Goal: Task Accomplishment & Management: Use online tool/utility

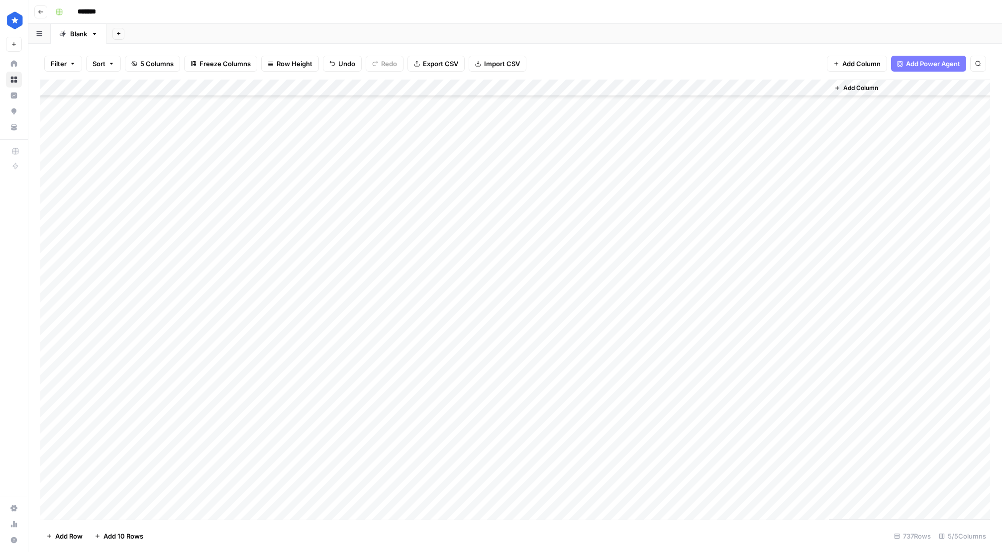
scroll to position [12063, 0]
click at [299, 512] on div "Add Column" at bounding box center [515, 300] width 950 height 440
click at [250, 517] on div "Add Column" at bounding box center [515, 300] width 950 height 440
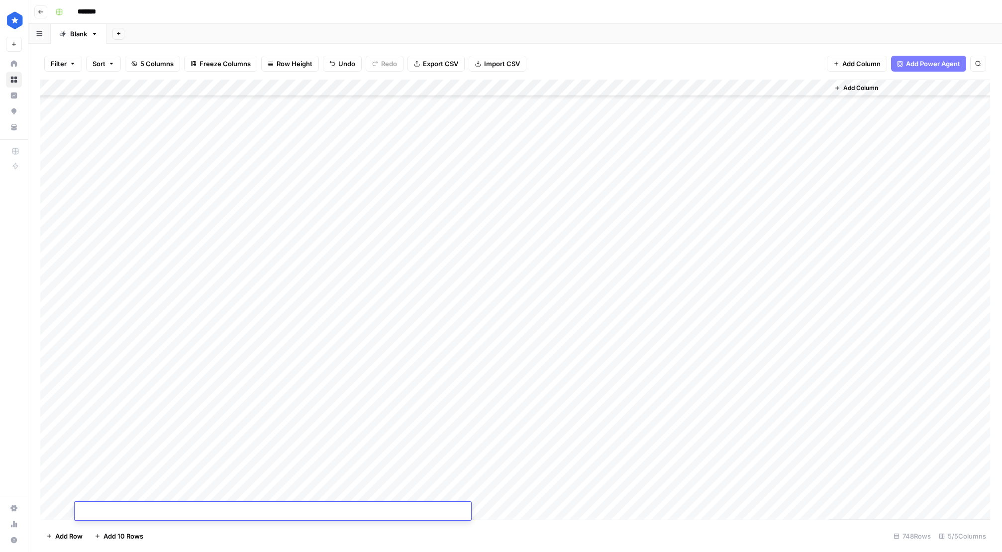
scroll to position [12233, 0]
type textarea "**********"
click at [265, 496] on div "Add Column" at bounding box center [515, 300] width 950 height 440
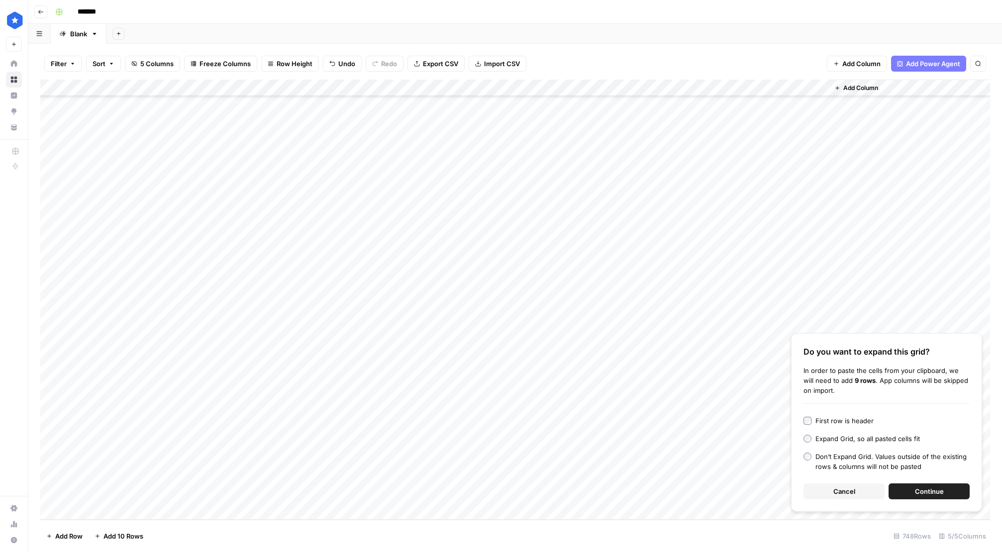
click at [920, 496] on span "Continue" at bounding box center [929, 492] width 29 height 10
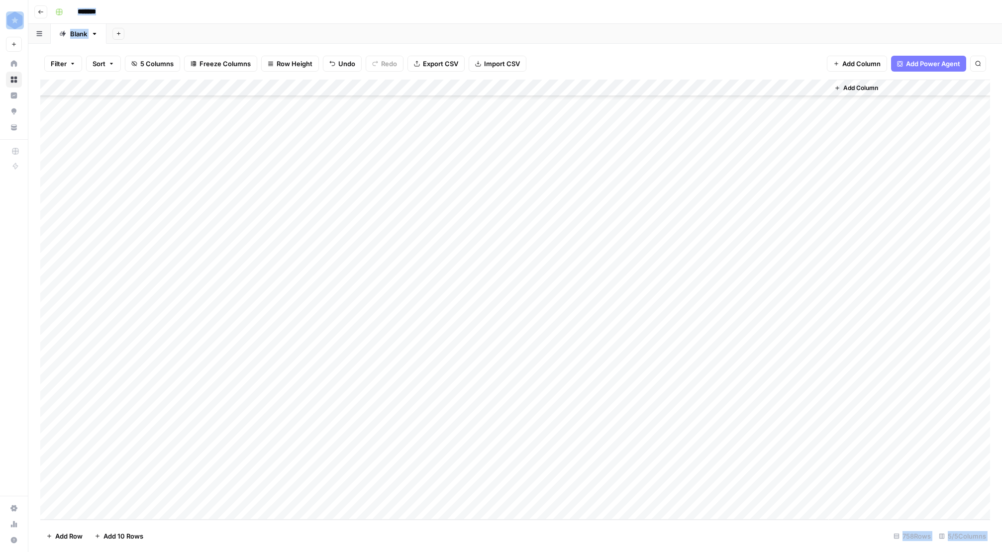
click at [207, 441] on div "Add Column" at bounding box center [515, 300] width 950 height 440
drag, startPoint x: 370, startPoint y: 324, endPoint x: 368, endPoint y: 483, distance: 159.3
click at [368, 483] on div "Add Column" at bounding box center [515, 300] width 950 height 440
drag, startPoint x: 687, startPoint y: 276, endPoint x: 690, endPoint y: 429, distance: 153.3
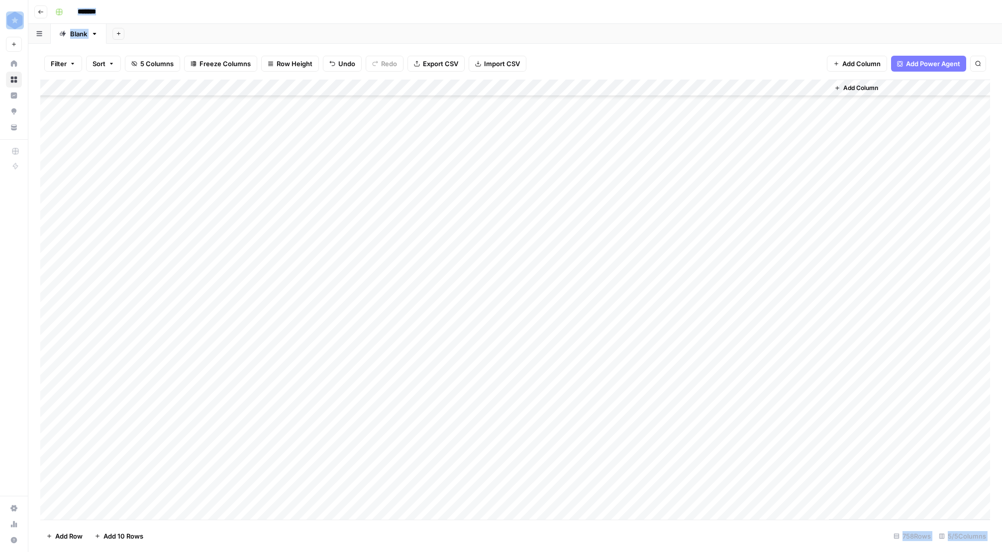
click at [691, 429] on div "Add Column" at bounding box center [515, 300] width 950 height 440
click at [246, 328] on div "Add Column" at bounding box center [515, 300] width 950 height 440
click at [494, 315] on div "Add Column" at bounding box center [515, 300] width 950 height 440
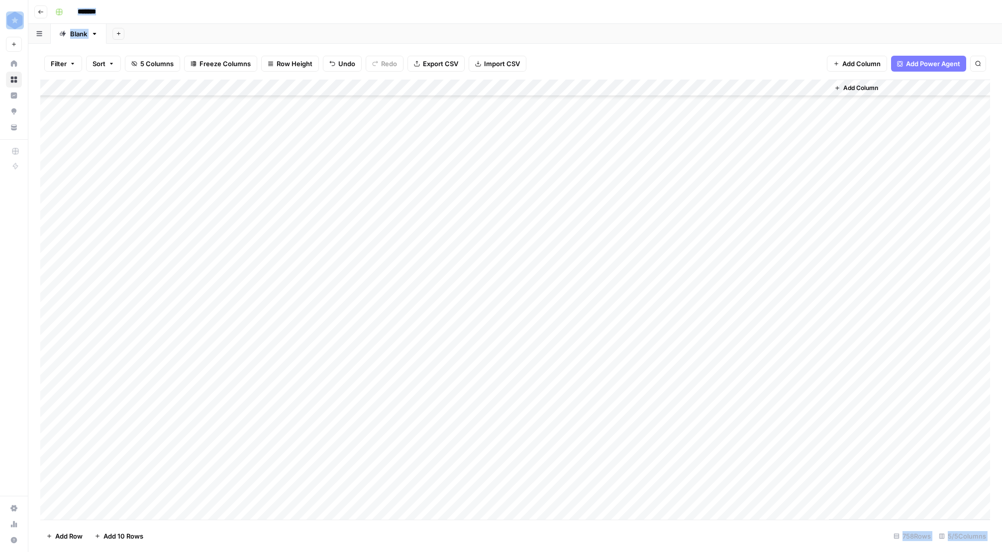
drag, startPoint x: 557, startPoint y: 321, endPoint x: 538, endPoint y: 448, distance: 129.3
click at [538, 448] on div "Add Column" at bounding box center [515, 300] width 950 height 440
click at [640, 87] on div "Add Column" at bounding box center [515, 300] width 950 height 440
click at [604, 467] on div "Add Column" at bounding box center [515, 300] width 950 height 440
click at [51, 468] on div "Add Column" at bounding box center [515, 300] width 950 height 440
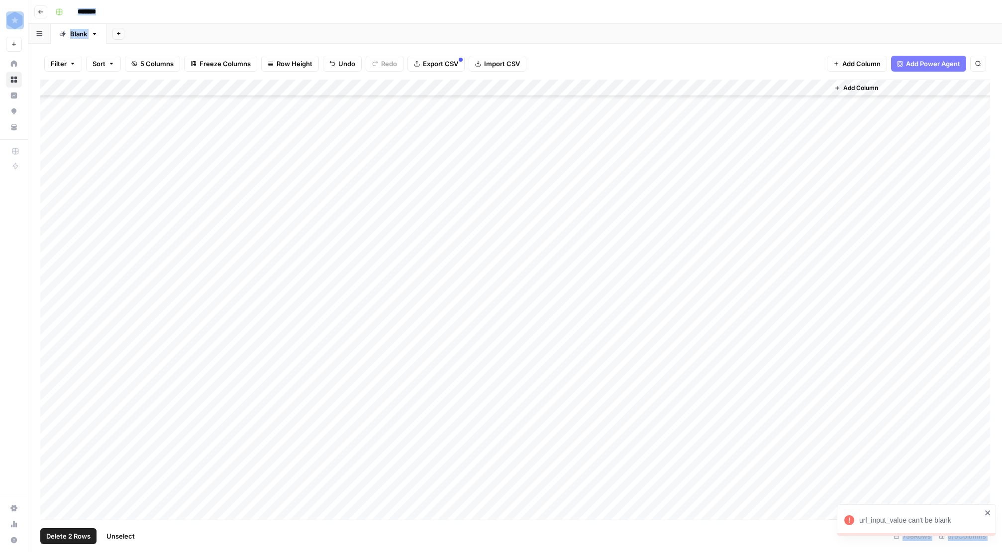
click at [50, 482] on div "Add Column" at bounding box center [515, 300] width 950 height 440
click at [51, 501] on div "Add Column" at bounding box center [515, 300] width 950 height 440
click at [64, 541] on button "Delete 3 Rows" at bounding box center [68, 537] width 56 height 16
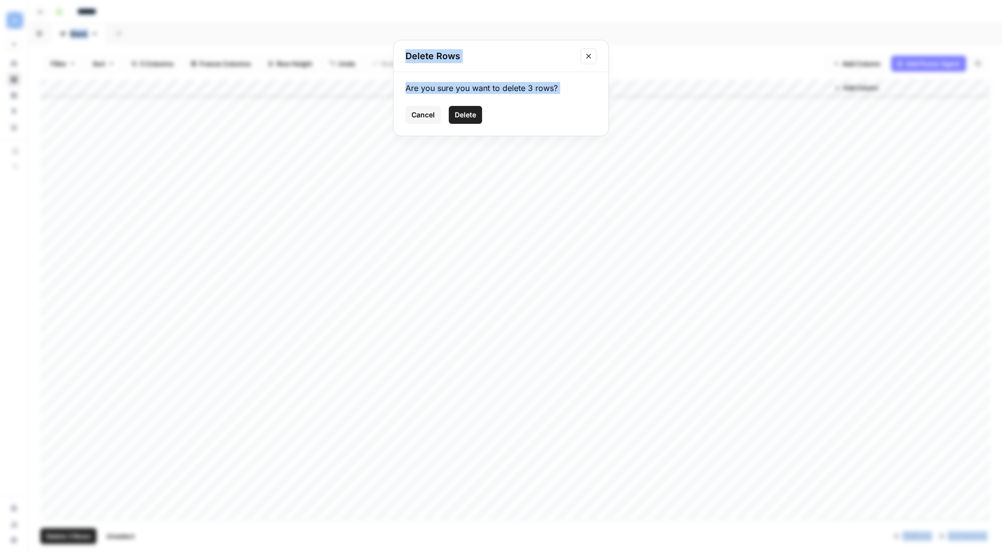
click at [466, 115] on span "Delete" at bounding box center [465, 115] width 21 height 10
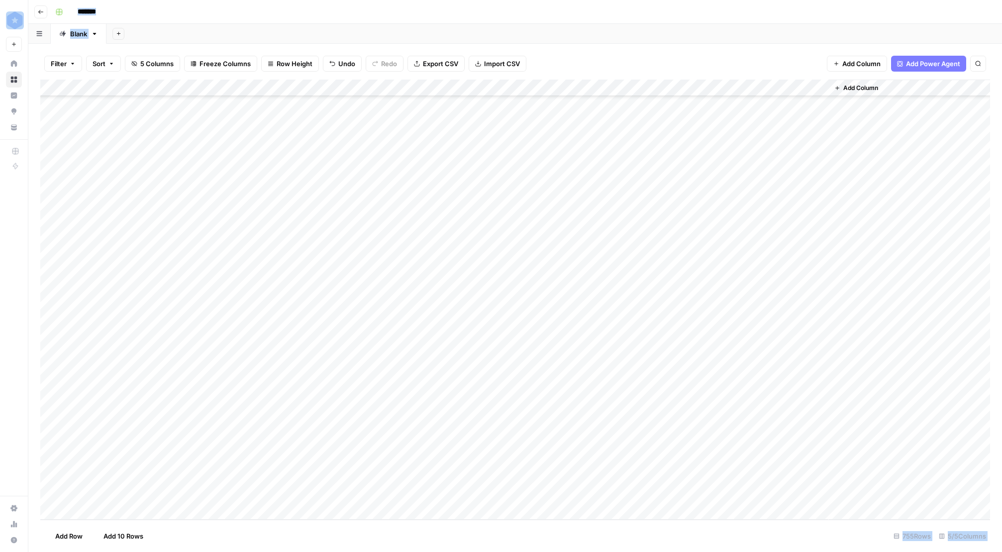
scroll to position [12368, 0]
click at [642, 87] on div "Add Column" at bounding box center [515, 300] width 950 height 440
click at [665, 143] on span "Remaining Rows" at bounding box center [676, 146] width 63 height 10
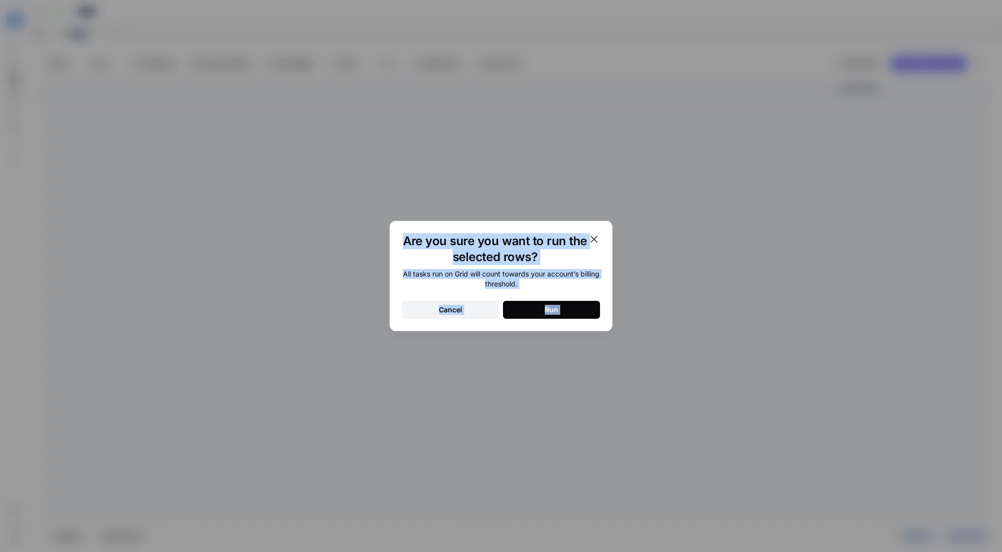
click at [549, 310] on div "Run" at bounding box center [551, 310] width 13 height 10
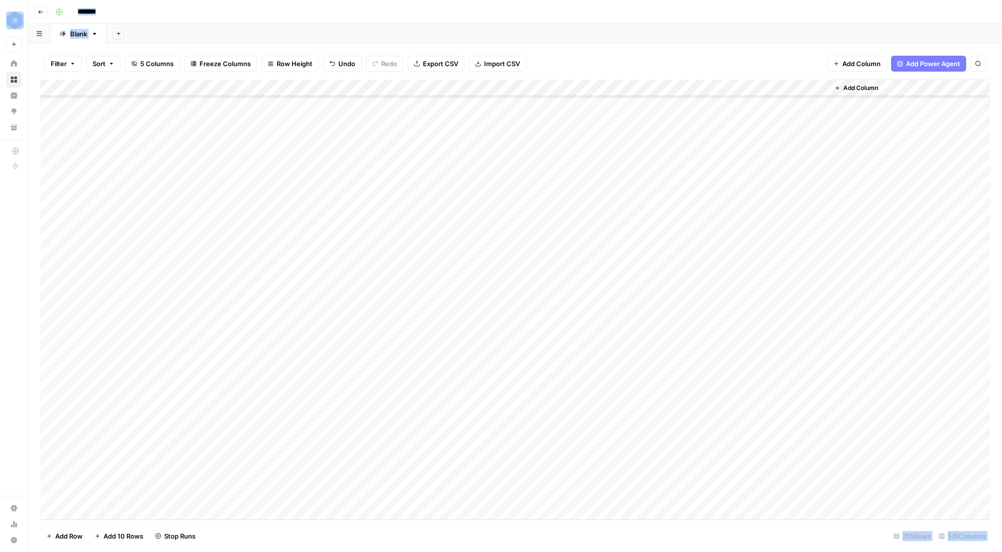
drag, startPoint x: 686, startPoint y: 200, endPoint x: 677, endPoint y: 364, distance: 164.5
click at [677, 364] on div "Add Column" at bounding box center [515, 300] width 950 height 440
click at [614, 374] on div "Add Column" at bounding box center [515, 300] width 950 height 440
click at [627, 375] on div "Add Column" at bounding box center [515, 300] width 950 height 440
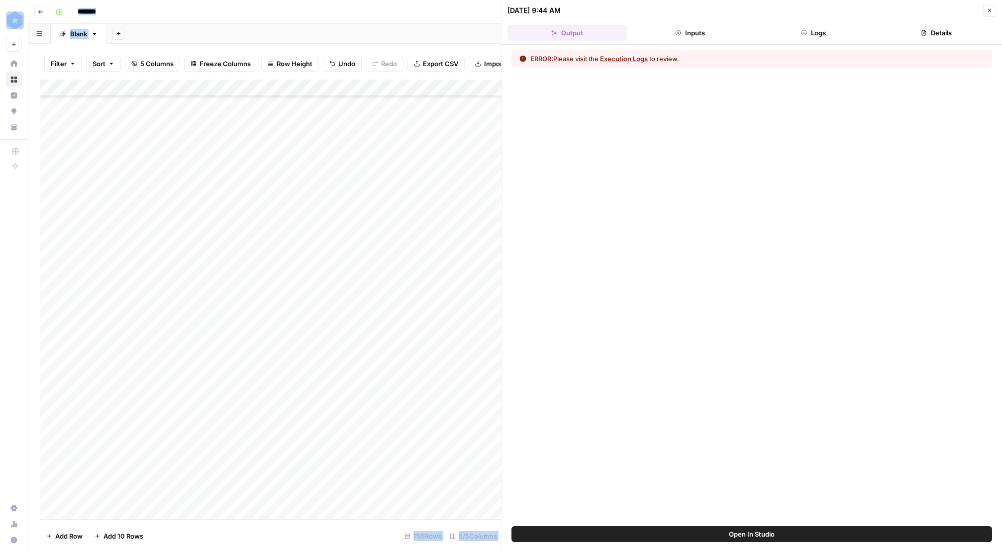
click at [992, 10] on span "Close" at bounding box center [992, 10] width 0 height 0
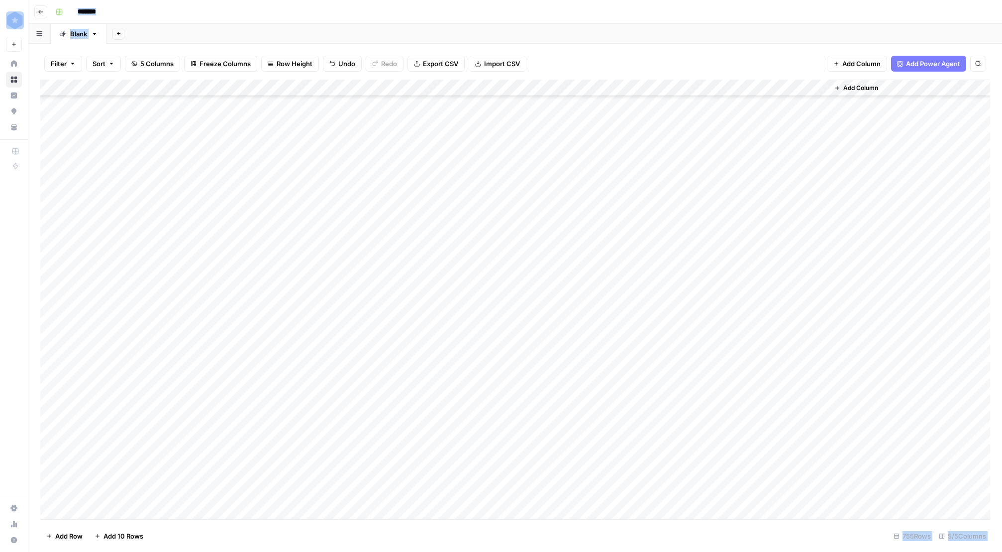
drag, startPoint x: 297, startPoint y: 379, endPoint x: 284, endPoint y: 489, distance: 110.3
click at [284, 489] on div "Add Column" at bounding box center [515, 300] width 950 height 440
click at [641, 90] on div "Add Column" at bounding box center [515, 300] width 950 height 440
click at [652, 141] on span "Remaining Rows" at bounding box center [676, 146] width 63 height 10
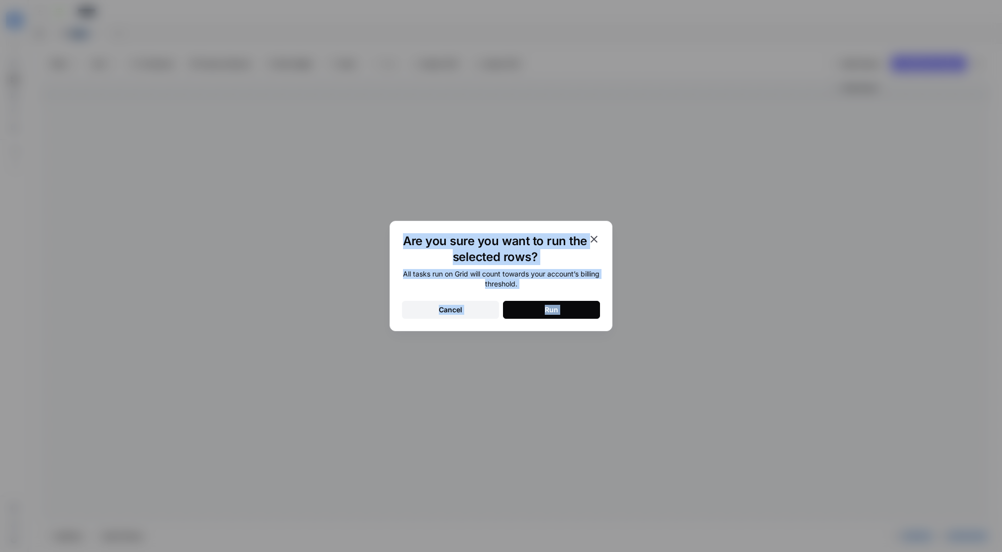
click at [524, 306] on button "Run" at bounding box center [551, 310] width 97 height 18
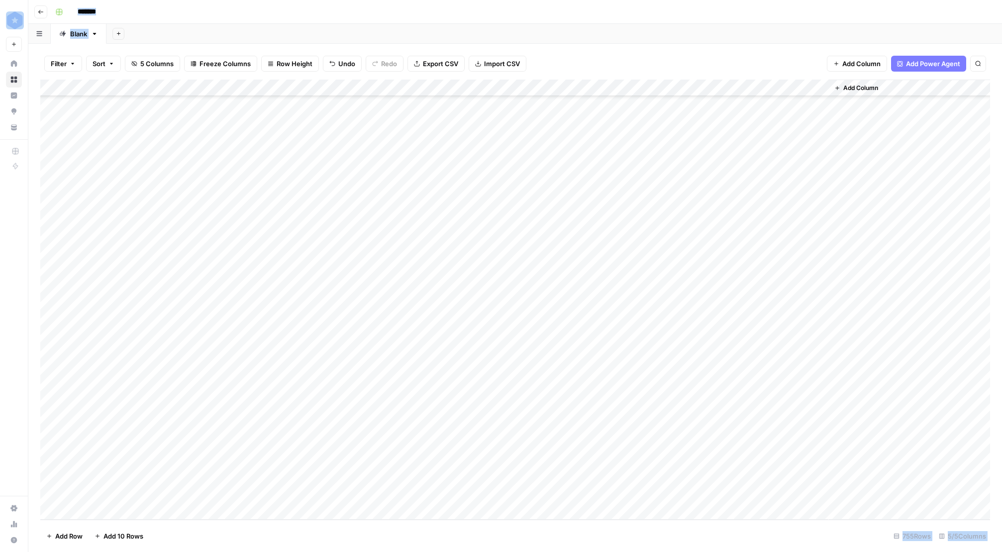
drag, startPoint x: 541, startPoint y: 376, endPoint x: 533, endPoint y: 494, distance: 117.8
click at [533, 494] on div "Add Column" at bounding box center [515, 300] width 950 height 440
drag, startPoint x: 779, startPoint y: 496, endPoint x: 275, endPoint y: 380, distance: 517.3
click at [275, 380] on div "Add Column" at bounding box center [515, 300] width 950 height 440
click at [53, 375] on div "Add Column" at bounding box center [515, 300] width 950 height 440
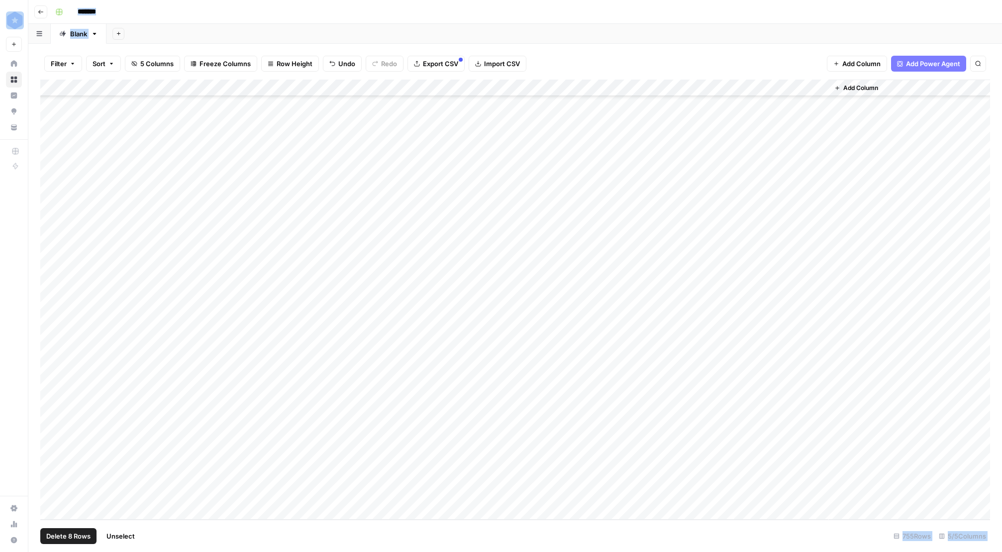
click at [52, 494] on div "Add Column" at bounding box center [515, 300] width 950 height 440
click at [69, 534] on span "Delete 8 Rows" at bounding box center [68, 537] width 44 height 10
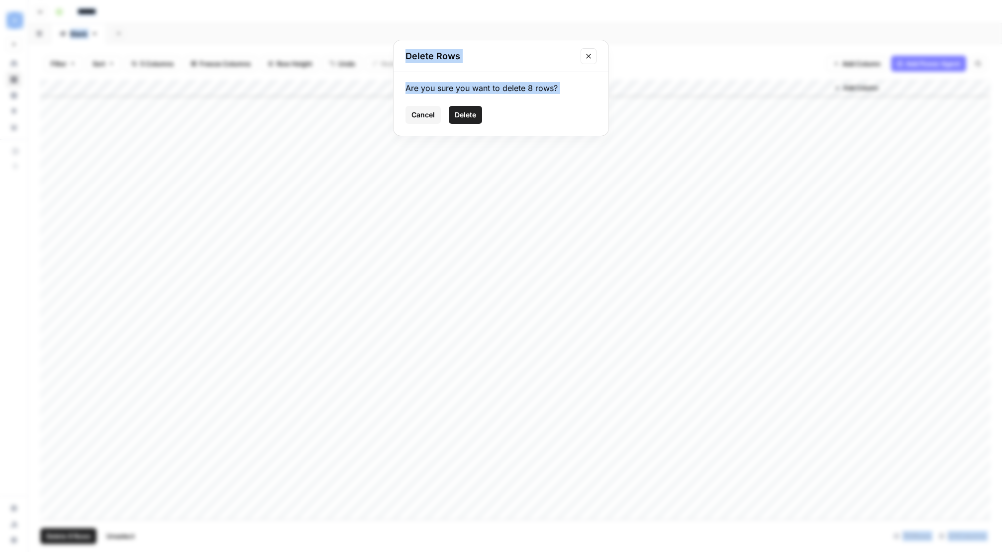
click at [470, 116] on span "Delete" at bounding box center [465, 115] width 21 height 10
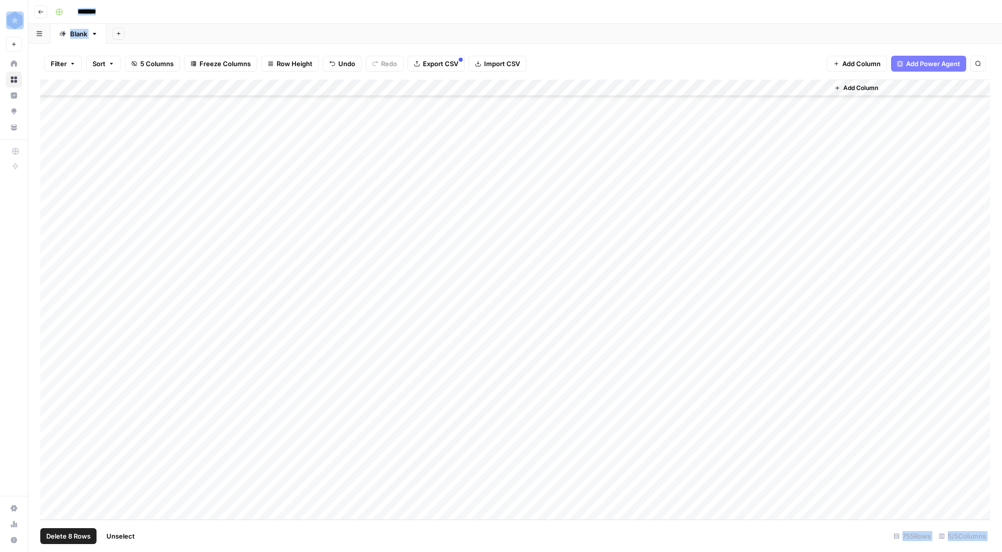
scroll to position [12232, 0]
click at [121, 509] on div "Add Column" at bounding box center [515, 300] width 950 height 440
type textarea "**********"
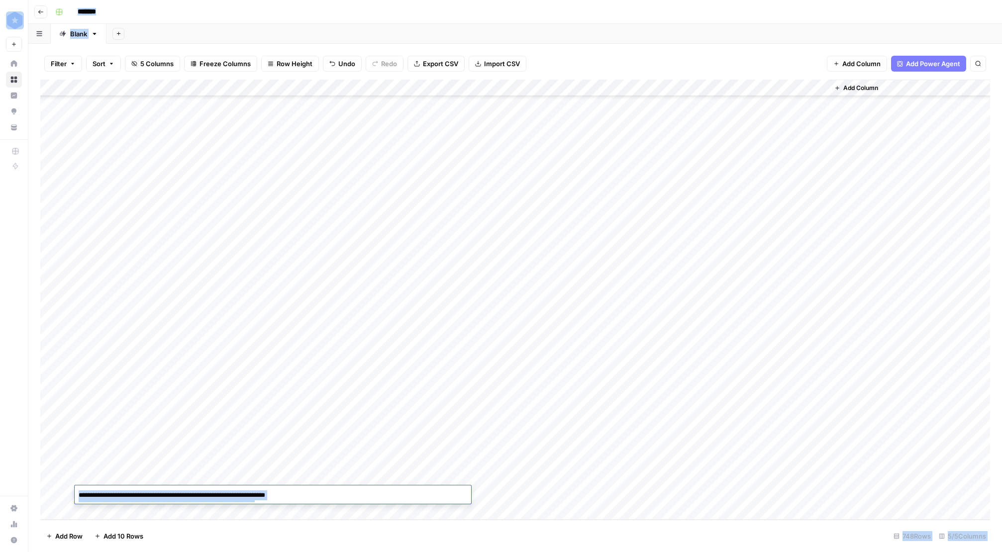
scroll to position [22, 0]
click at [140, 495] on div "Add Column" at bounding box center [515, 300] width 950 height 440
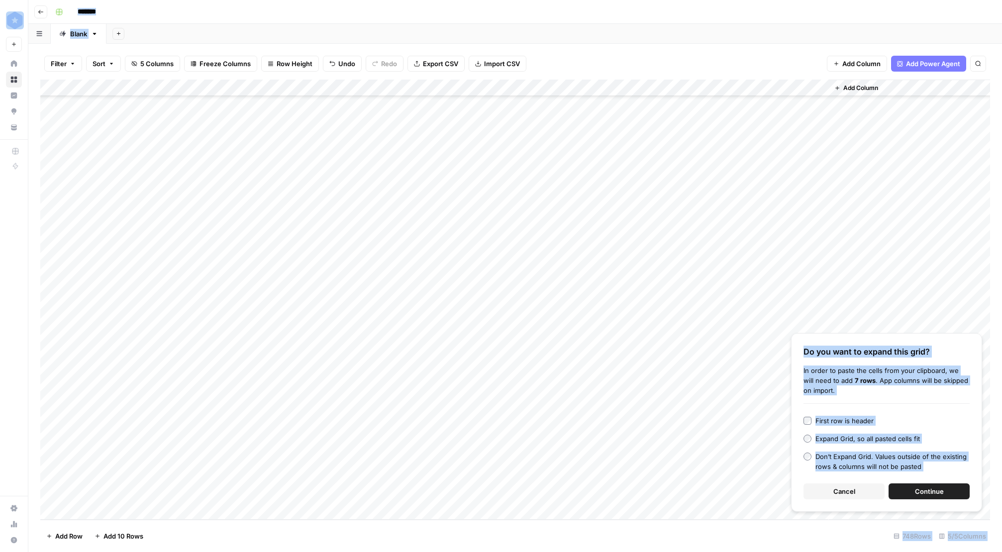
click at [947, 492] on button "Continue" at bounding box center [929, 492] width 81 height 16
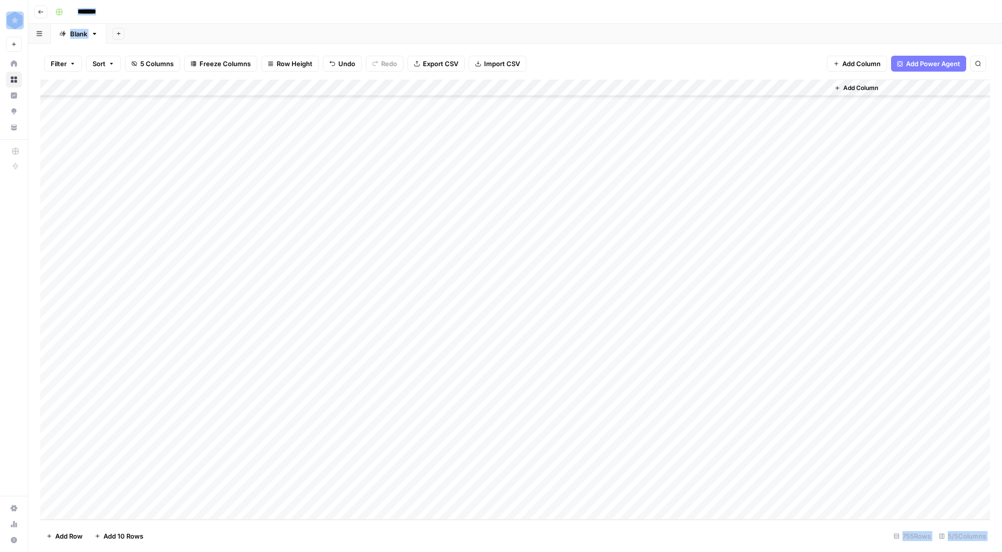
click at [556, 360] on div "Add Column" at bounding box center [515, 300] width 950 height 440
drag, startPoint x: 558, startPoint y: 367, endPoint x: 546, endPoint y: 503, distance: 136.9
click at [546, 503] on div "Add Column" at bounding box center [515, 300] width 950 height 440
click at [643, 89] on div "Add Column" at bounding box center [515, 300] width 950 height 440
click at [674, 144] on span "Remaining Rows" at bounding box center [676, 146] width 63 height 10
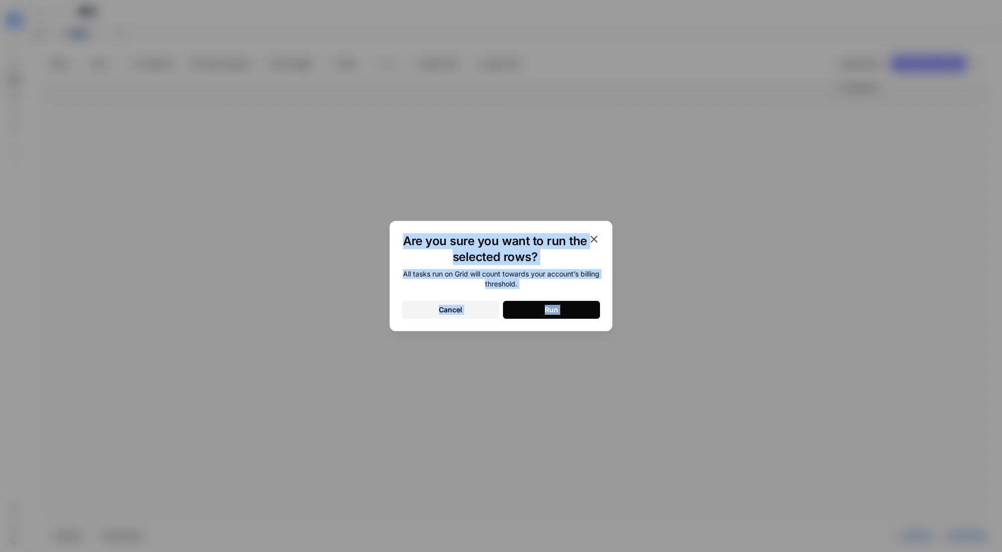
click at [580, 306] on button "Run" at bounding box center [551, 310] width 97 height 18
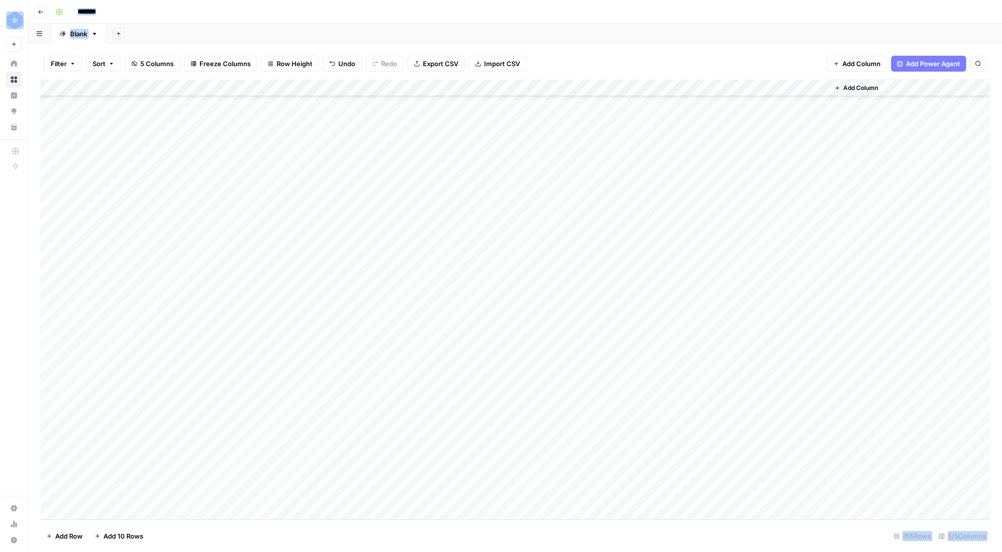
drag, startPoint x: 684, startPoint y: 463, endPoint x: 680, endPoint y: 375, distance: 88.2
click at [680, 375] on div "Add Column" at bounding box center [515, 300] width 950 height 440
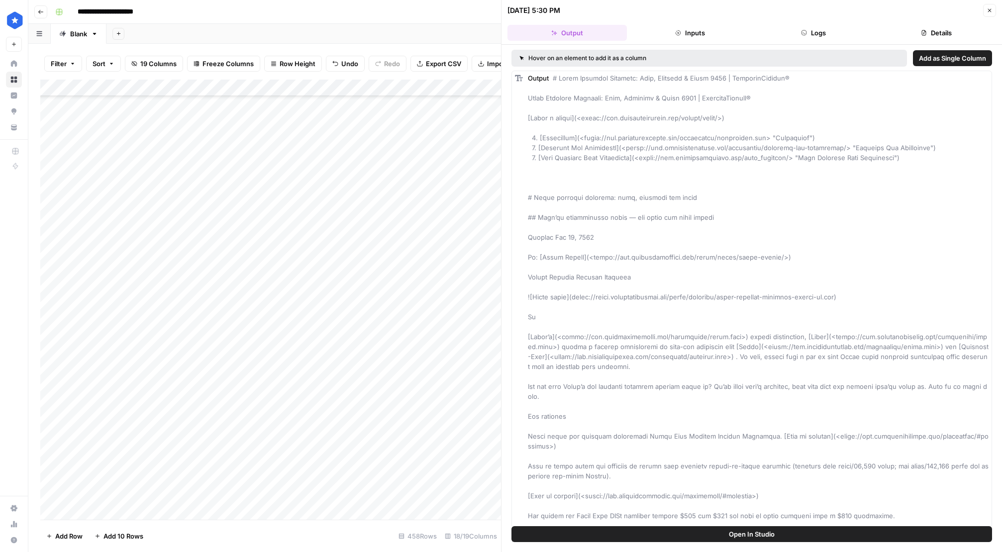
scroll to position [7342, 0]
click at [116, 512] on div "Add Column" at bounding box center [270, 300] width 461 height 440
type input "**********"
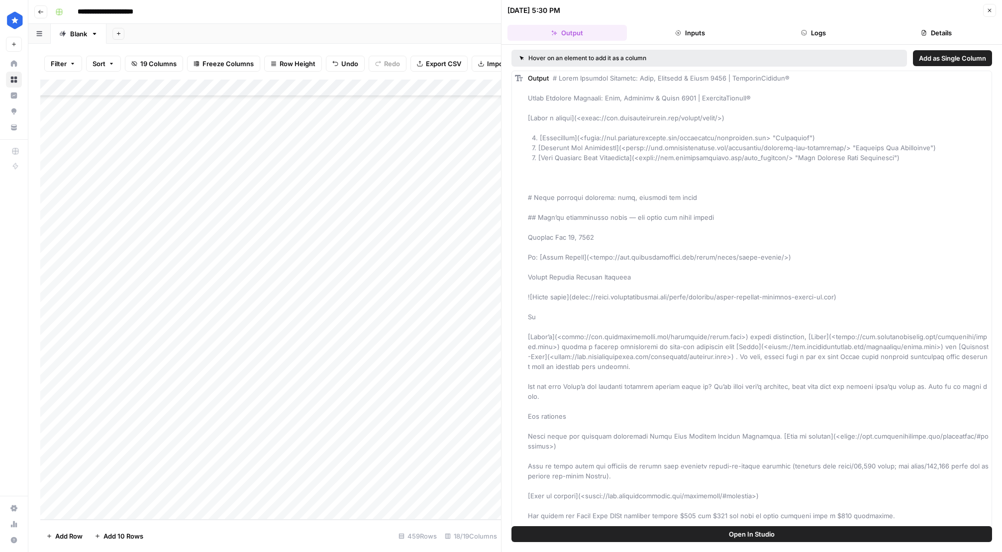
click at [314, 492] on div "Add Column" at bounding box center [270, 300] width 461 height 440
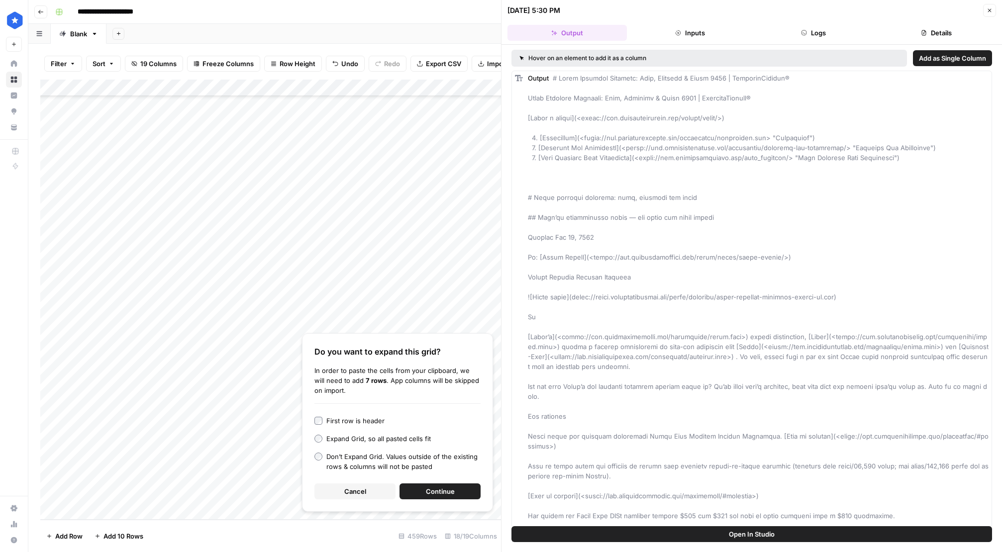
click at [452, 488] on span "Continue" at bounding box center [440, 492] width 29 height 10
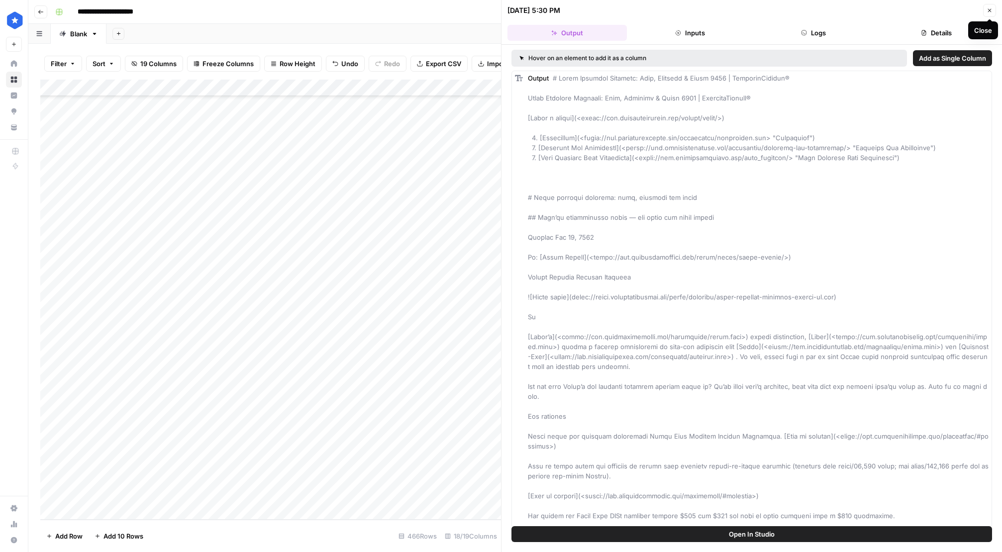
click at [993, 8] on button "Close" at bounding box center [989, 10] width 13 height 13
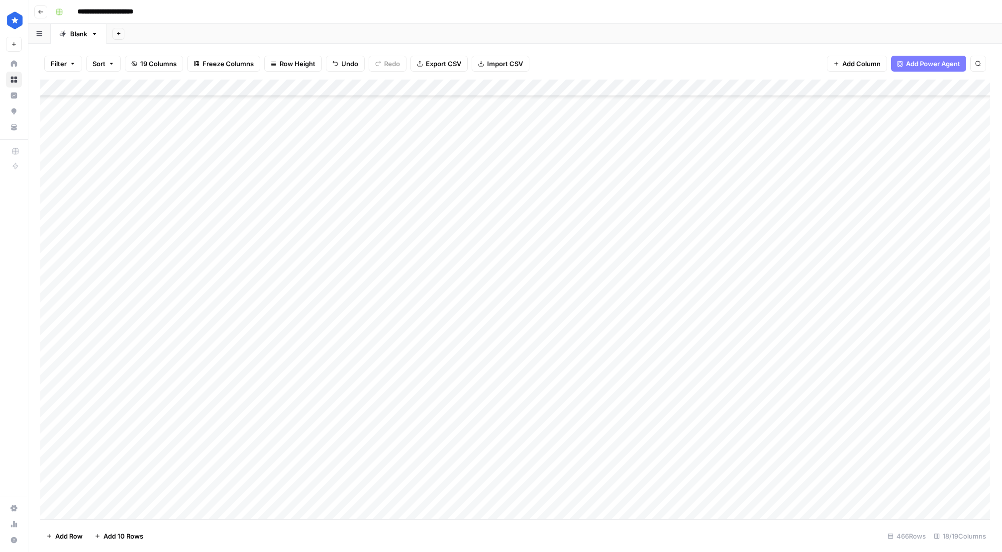
click at [455, 362] on div "Add Column" at bounding box center [515, 300] width 950 height 440
drag, startPoint x: 468, startPoint y: 367, endPoint x: 445, endPoint y: 496, distance: 131.4
click at [445, 496] on div "Add Column" at bounding box center [515, 300] width 950 height 440
click at [536, 377] on div "Add Column" at bounding box center [515, 300] width 950 height 440
click at [703, 88] on div "Add Column" at bounding box center [515, 300] width 950 height 440
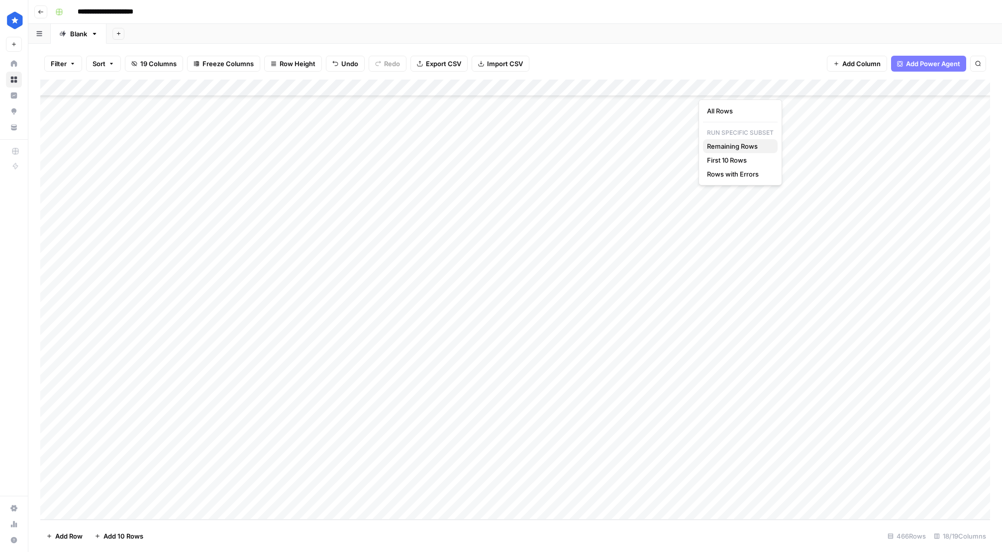
click at [747, 148] on span "Remaining Rows" at bounding box center [738, 146] width 63 height 10
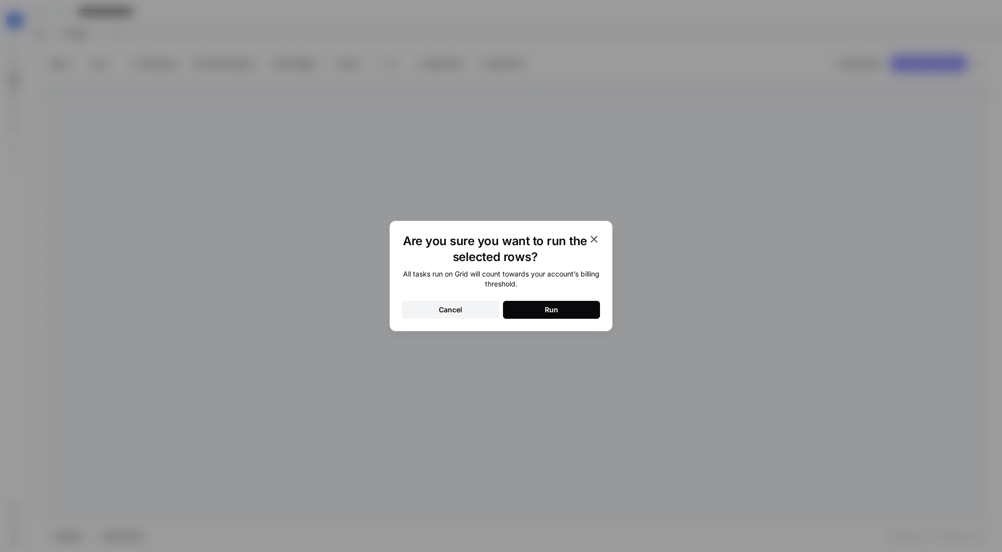
click at [545, 311] on div "Run" at bounding box center [551, 310] width 13 height 10
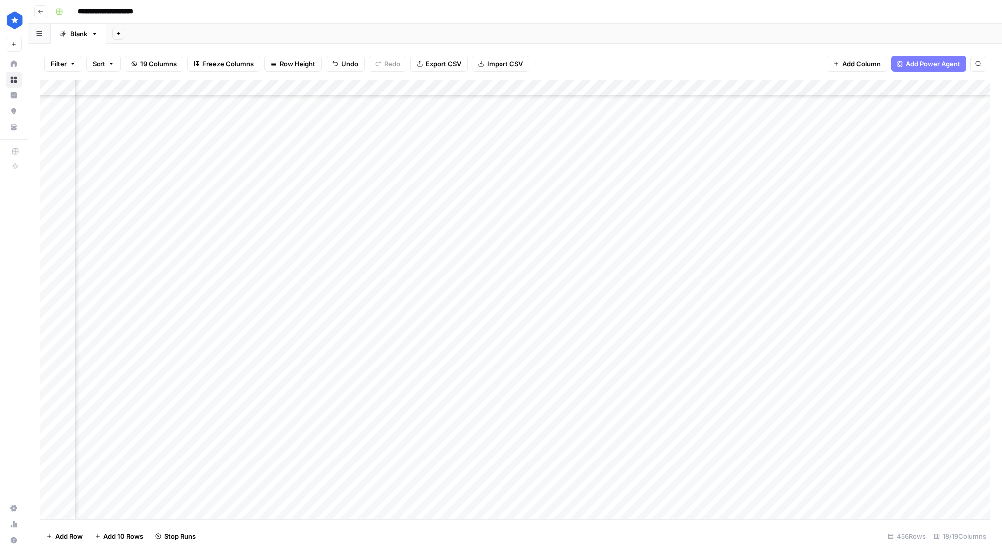
scroll to position [7478, 82]
